Goal: Navigation & Orientation: Find specific page/section

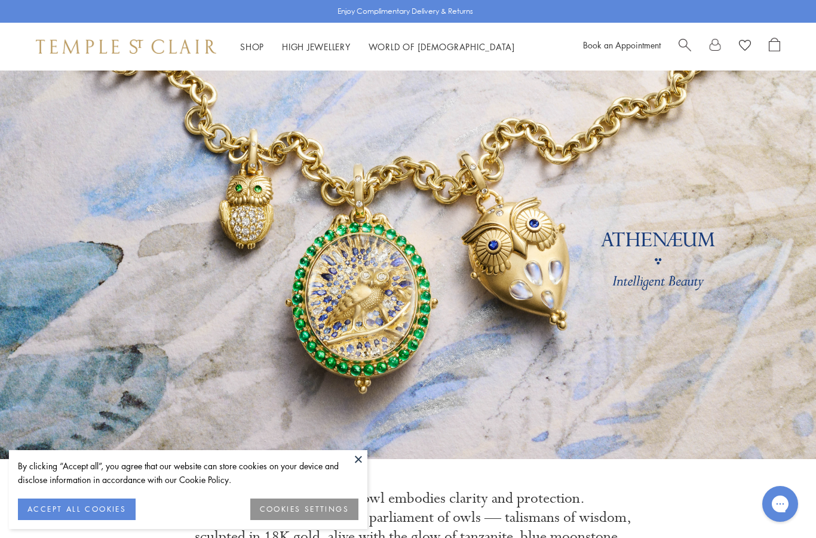
click at [113, 505] on button "ACCEPT ALL COOKIES" at bounding box center [77, 509] width 118 height 22
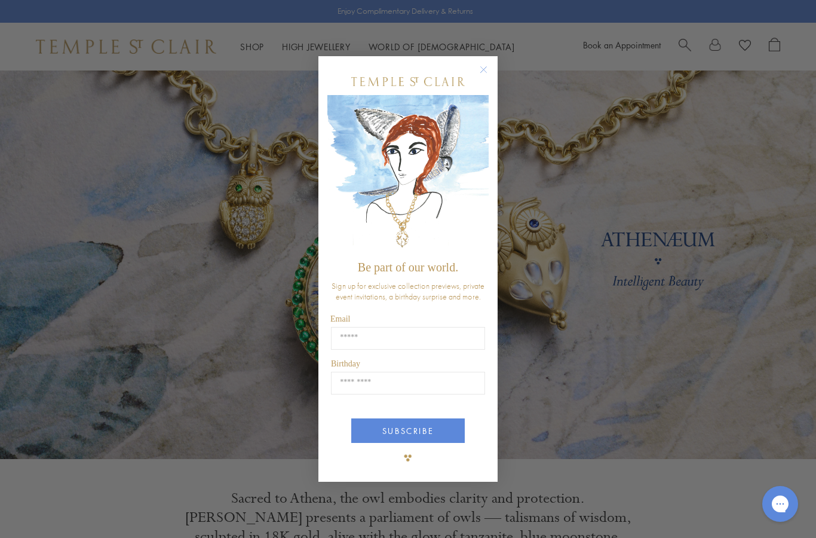
click at [490, 65] on circle "Close dialog" at bounding box center [484, 70] width 14 height 14
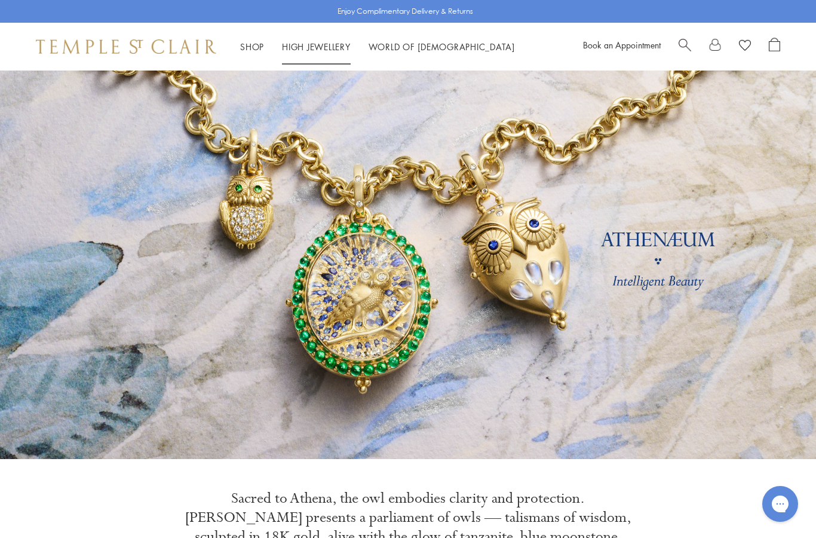
click at [312, 45] on link "High Jewellery High Jewellery" at bounding box center [316, 47] width 69 height 12
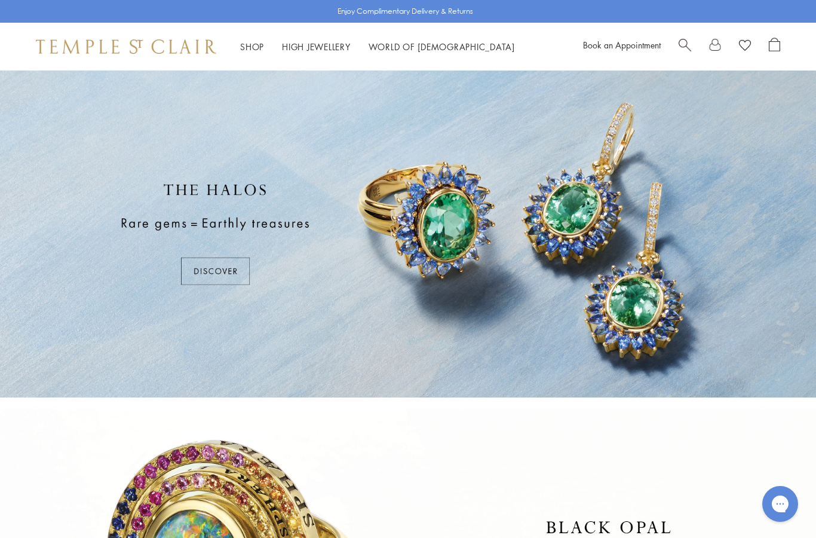
click at [220, 270] on div at bounding box center [408, 233] width 816 height 327
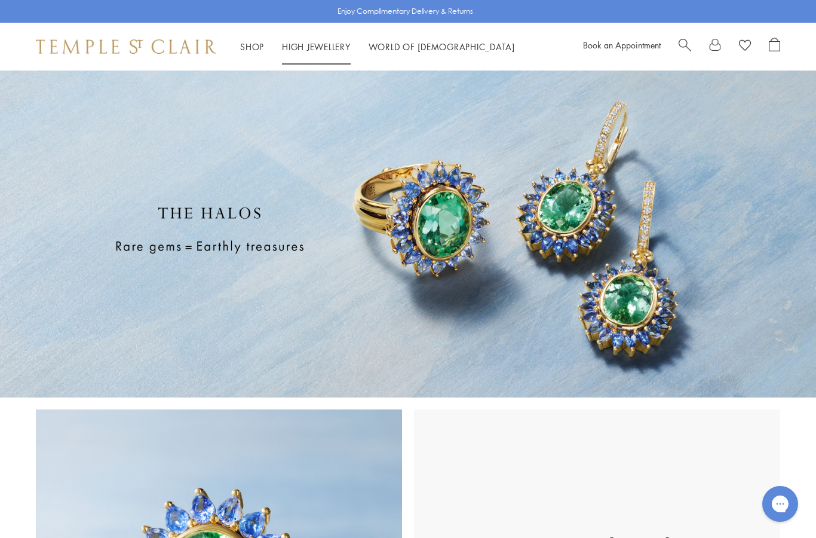
click at [310, 46] on link "High Jewellery High Jewellery" at bounding box center [316, 47] width 69 height 12
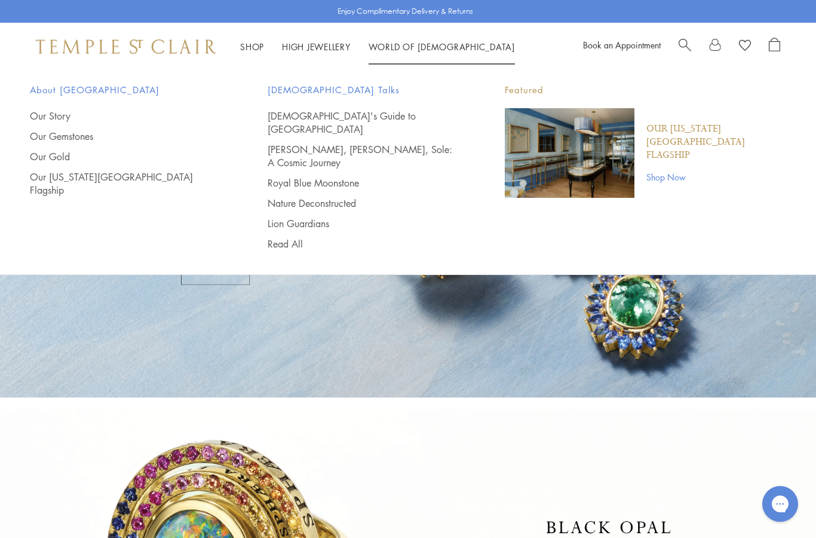
click at [413, 47] on link "World of Temple World of Temple" at bounding box center [441, 47] width 146 height 12
click at [248, 44] on link "Shop Shop" at bounding box center [252, 47] width 24 height 12
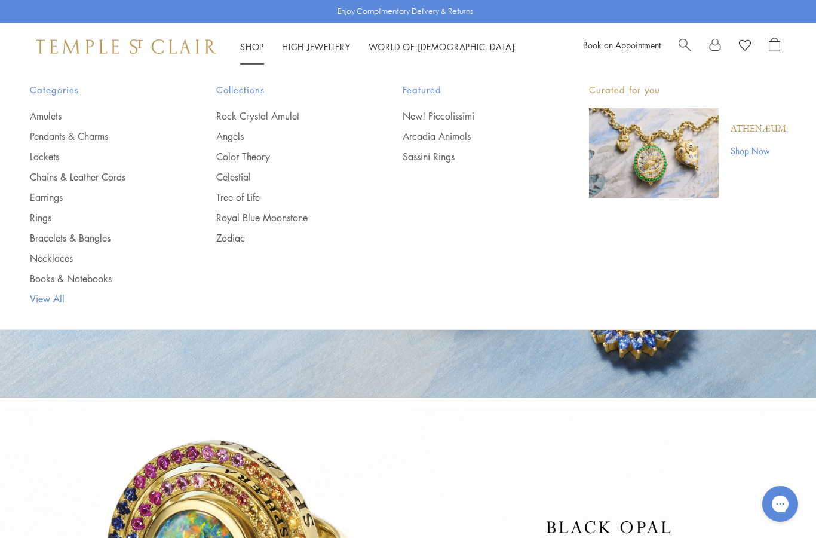
click at [45, 297] on link "View All" at bounding box center [99, 298] width 139 height 13
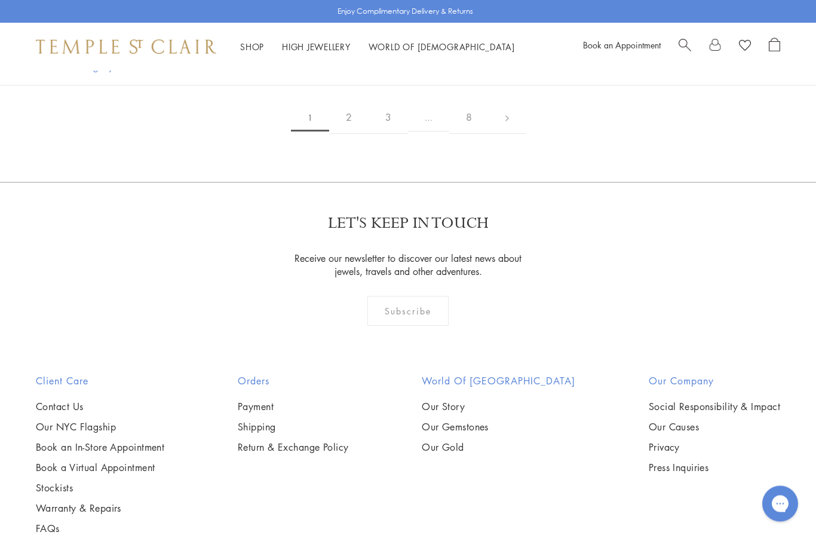
scroll to position [9534, 0]
